Goal: Task Accomplishment & Management: Manage account settings

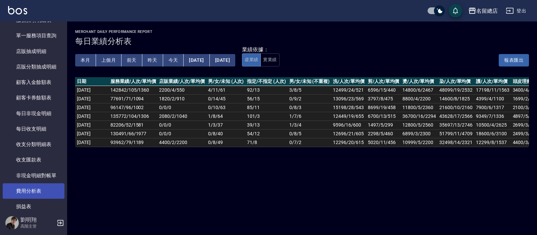
scroll to position [537, 0]
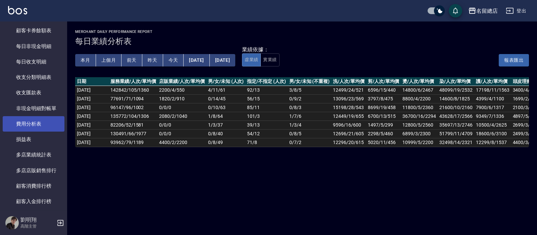
click at [38, 126] on link "費用分析表" at bounding box center [34, 123] width 62 height 15
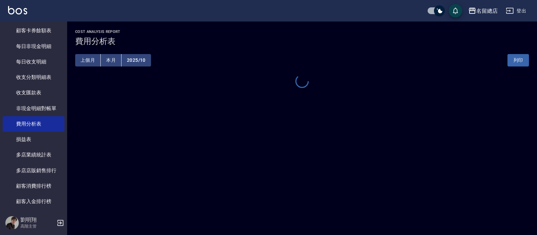
click at [94, 61] on button "上個月" at bounding box center [88, 60] width 26 height 12
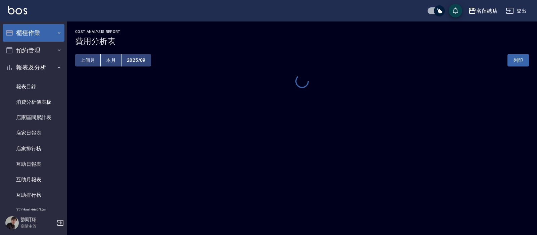
click at [39, 37] on button "櫃檯作業" at bounding box center [34, 32] width 62 height 17
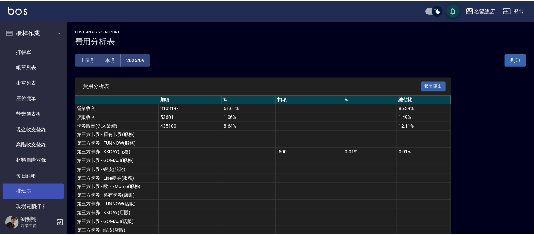
scroll to position [101, 0]
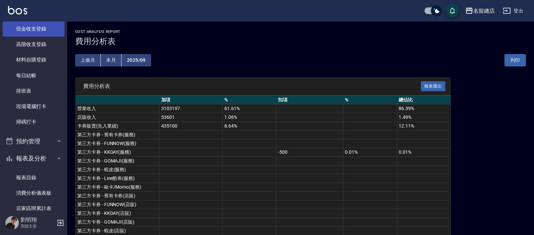
click at [35, 32] on link "現金收支登錄" at bounding box center [34, 28] width 62 height 15
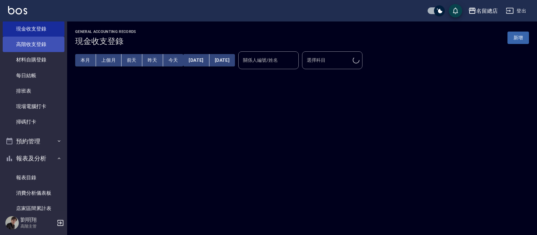
click at [34, 43] on link "高階收支登錄" at bounding box center [34, 44] width 62 height 15
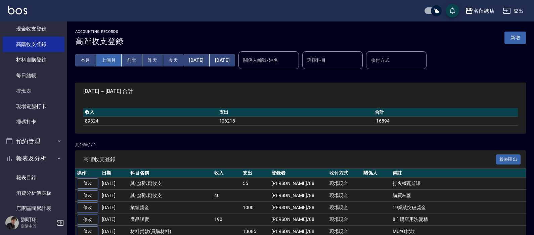
click at [114, 58] on button "上個月" at bounding box center [109, 60] width 26 height 12
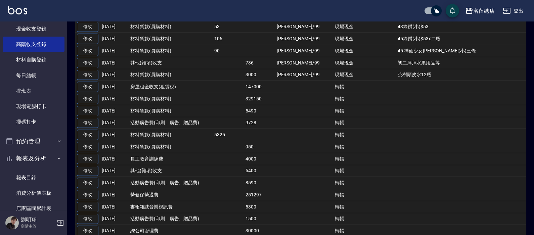
scroll to position [570, 0]
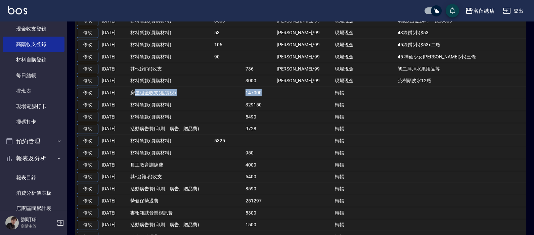
drag, startPoint x: 276, startPoint y: 89, endPoint x: 133, endPoint y: 91, distance: 143.0
click at [133, 91] on tr "修改 [DATE] 房屋租金收支(租賃稅) 147000 轉帳" at bounding box center [300, 93] width 450 height 12
